Goal: Download file/media

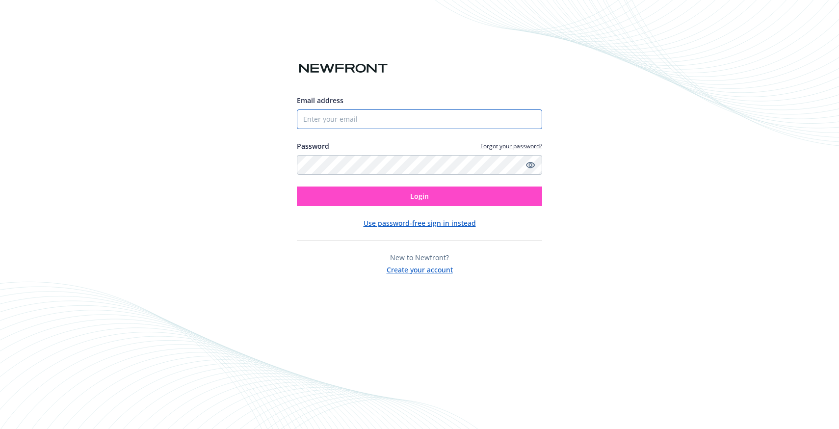
type input "[EMAIL_ADDRESS][PERSON_NAME][DOMAIN_NAME]"
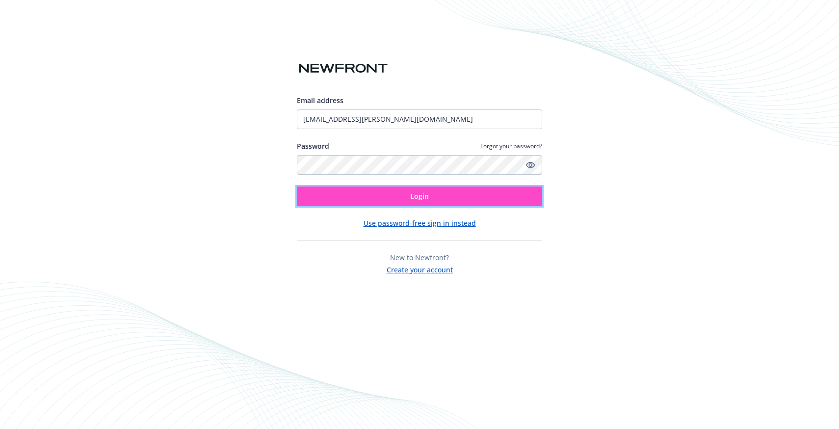
click at [373, 197] on button "Login" at bounding box center [419, 197] width 245 height 20
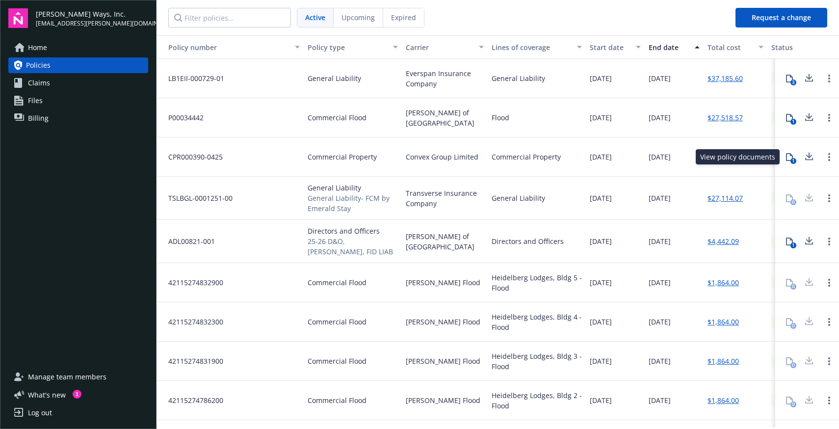
click at [790, 156] on icon at bounding box center [790, 157] width 8 height 8
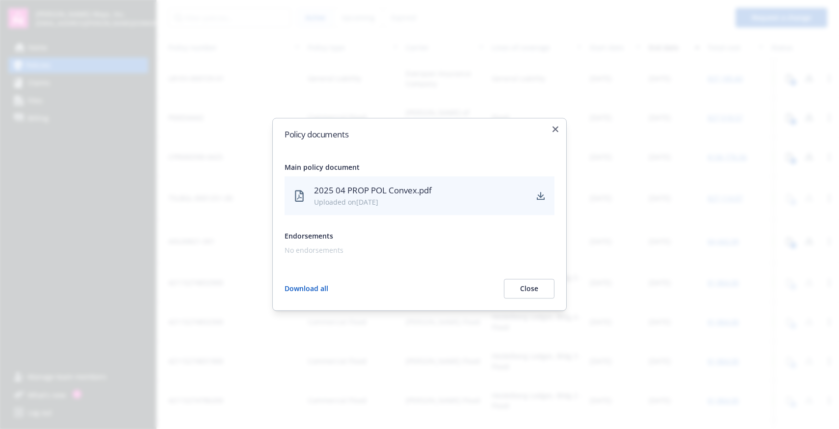
click at [459, 194] on div "2025 04 PROP POL Convex.pdf" at bounding box center [420, 190] width 213 height 13
click at [542, 198] on icon "download" at bounding box center [541, 196] width 8 height 8
click at [554, 127] on icon "button" at bounding box center [556, 129] width 6 height 6
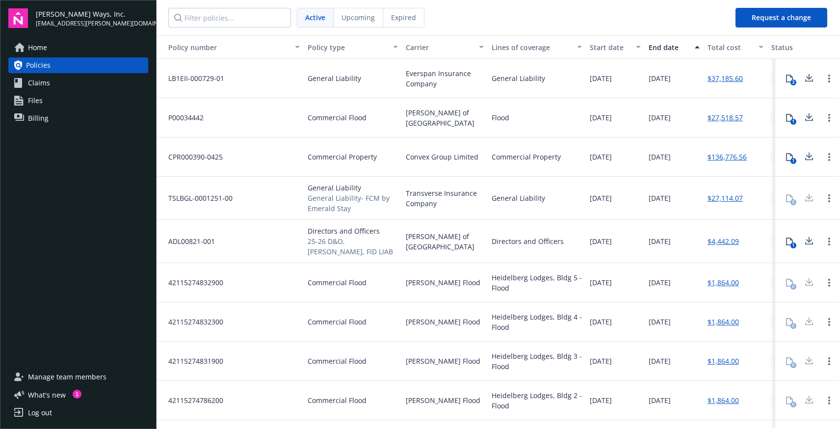
click at [792, 116] on icon at bounding box center [789, 118] width 7 height 8
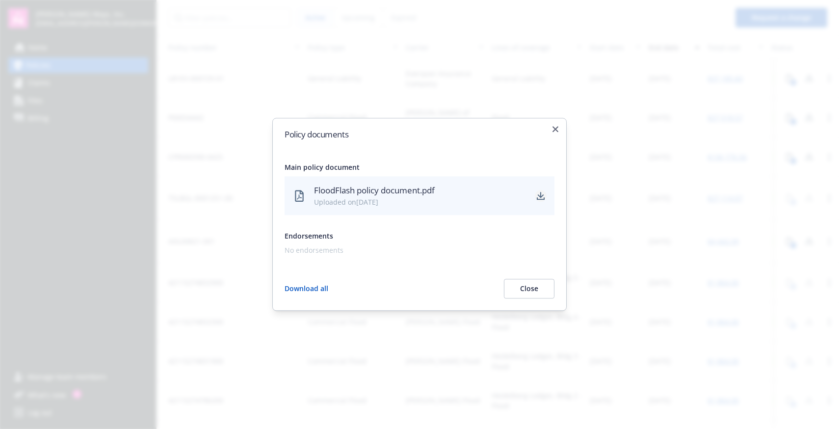
click at [542, 198] on icon "download" at bounding box center [541, 196] width 8 height 8
click at [554, 131] on icon "button" at bounding box center [556, 129] width 6 height 6
